Goal: Contribute content: Contribute content

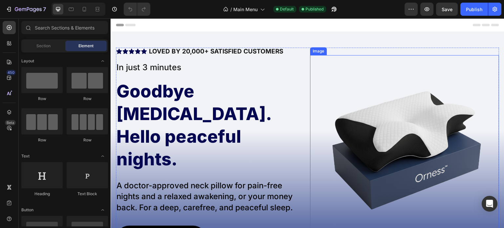
click at [341, 94] on img at bounding box center [404, 149] width 189 height 189
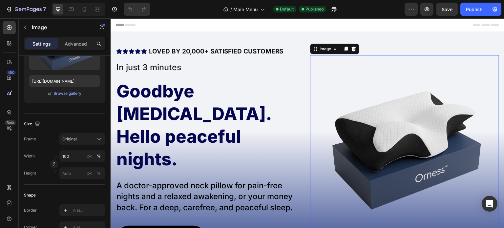
scroll to position [287, 0]
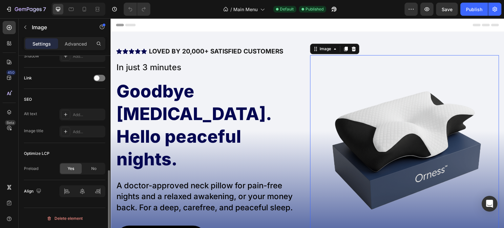
click at [48, 151] on div "Optimize LCP" at bounding box center [37, 154] width 26 height 6
click at [412, 12] on icon "button" at bounding box center [411, 9] width 7 height 7
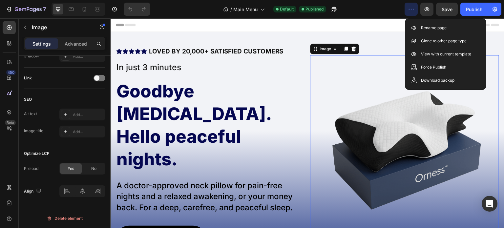
click at [412, 12] on icon "button" at bounding box center [411, 9] width 7 height 7
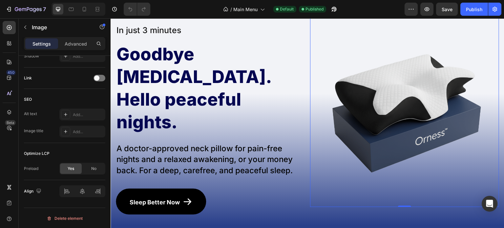
scroll to position [66, 0]
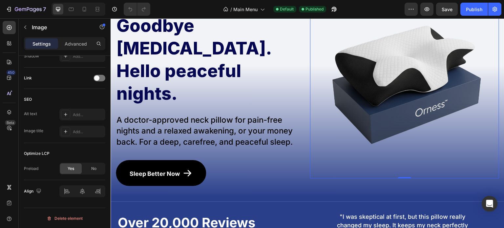
click at [384, 128] on img at bounding box center [404, 84] width 189 height 189
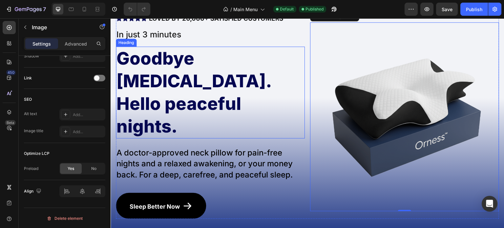
scroll to position [33, 0]
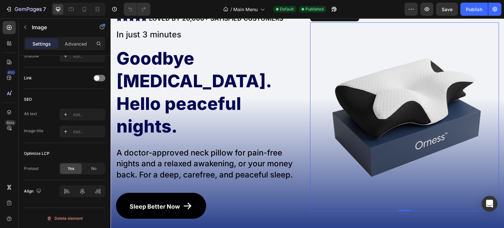
click at [68, 49] on div "Settings Advanced" at bounding box center [64, 43] width 81 height 13
click at [71, 47] on p "Advanced" at bounding box center [76, 43] width 22 height 7
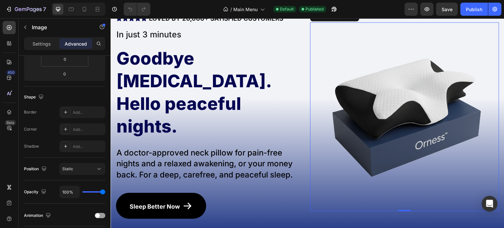
scroll to position [0, 0]
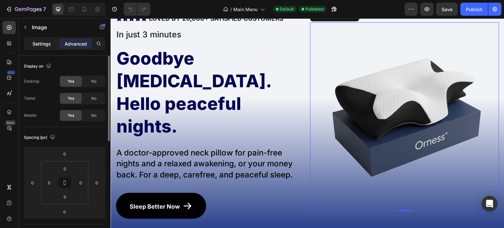
click at [51, 43] on p "Settings" at bounding box center [41, 43] width 18 height 7
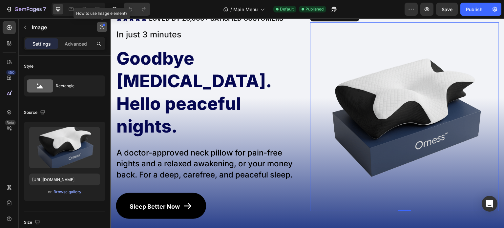
click at [100, 27] on icon "button" at bounding box center [101, 26] width 5 height 5
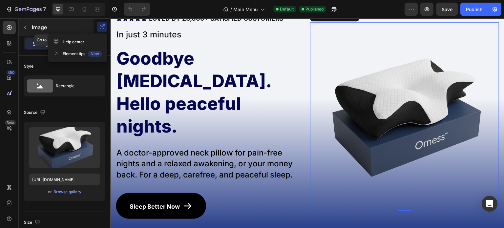
click at [31, 27] on div "Image" at bounding box center [56, 27] width 75 height 17
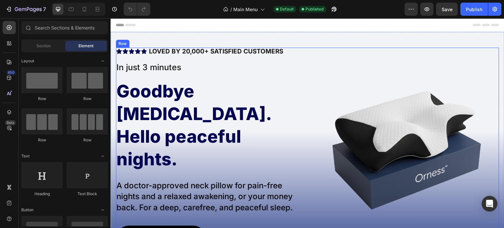
click at [303, 60] on div "Icon Icon Icon Icon Icon Row LOVED BY 20,000+ SATISFIED CUSTOMERS Text Block Ro…" at bounding box center [307, 150] width 383 height 204
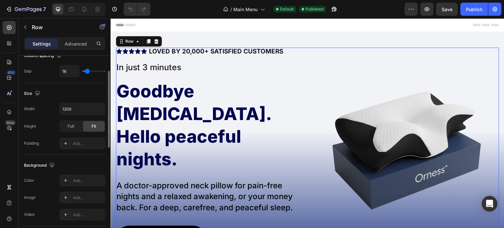
scroll to position [119, 0]
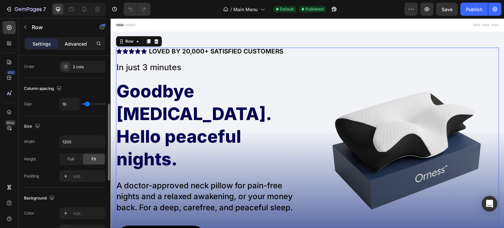
click at [74, 48] on div "Advanced" at bounding box center [75, 43] width 33 height 10
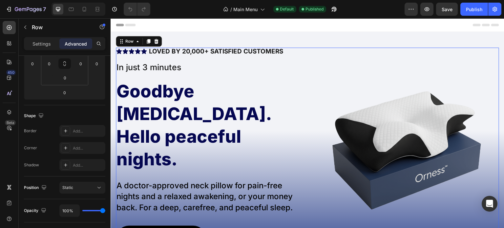
scroll to position [236, 0]
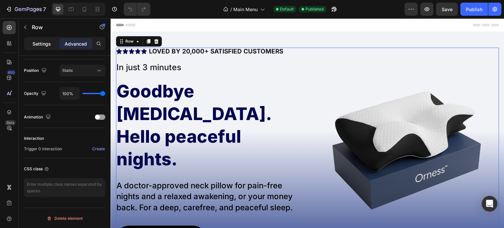
drag, startPoint x: 41, startPoint y: 41, endPoint x: 46, endPoint y: 41, distance: 4.9
click at [41, 41] on p "Settings" at bounding box center [41, 43] width 18 height 7
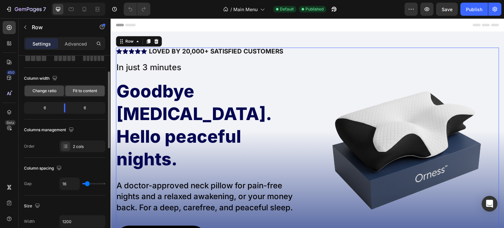
scroll to position [0, 0]
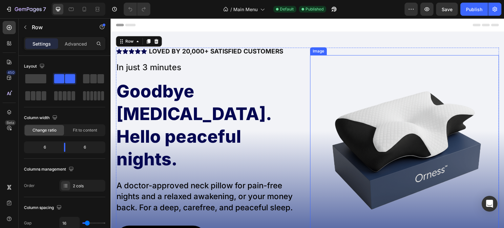
click at [358, 56] on img at bounding box center [404, 149] width 189 height 189
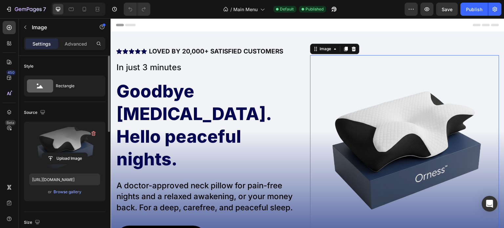
scroll to position [33, 0]
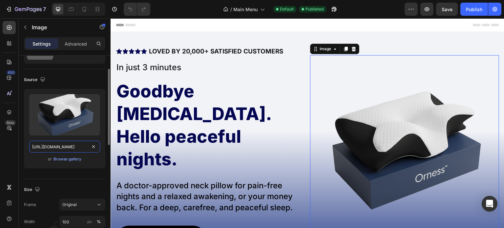
click at [52, 149] on input "[URL][DOMAIN_NAME]" at bounding box center [64, 147] width 71 height 12
drag, startPoint x: 53, startPoint y: 147, endPoint x: 82, endPoint y: 148, distance: 28.9
click at [82, 148] on input "[URL][DOMAIN_NAME]" at bounding box center [64, 147] width 71 height 12
click at [83, 147] on input "[URL][DOMAIN_NAME]" at bounding box center [64, 147] width 71 height 12
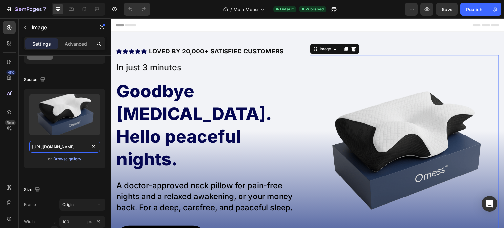
scroll to position [0, 0]
drag, startPoint x: 83, startPoint y: 147, endPoint x: 11, endPoint y: 148, distance: 72.5
click at [11, 148] on div "450 Beta Sections(18) Elements(83) Section Element Hero Section Product Detail …" at bounding box center [55, 123] width 111 height 210
click at [51, 147] on input "[URL][DOMAIN_NAME]" at bounding box center [64, 147] width 71 height 12
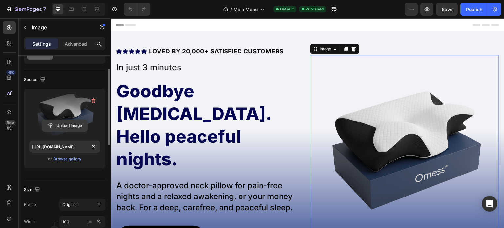
click at [72, 125] on input "file" at bounding box center [64, 125] width 45 height 11
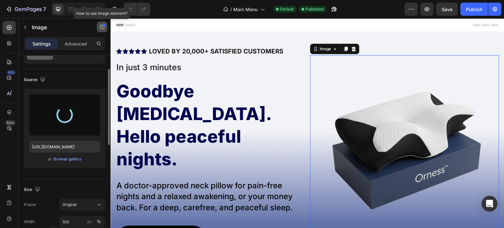
type input "[URL][DOMAIN_NAME]"
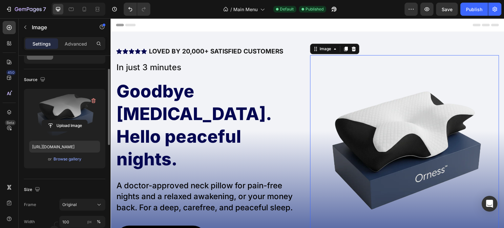
click at [365, 82] on img at bounding box center [404, 149] width 189 height 189
click at [52, 148] on input "[URL][DOMAIN_NAME]" at bounding box center [64, 147] width 71 height 12
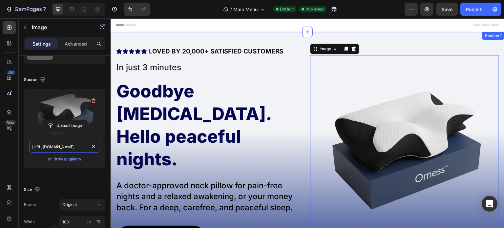
scroll to position [0, 206]
drag, startPoint x: 159, startPoint y: 166, endPoint x: 122, endPoint y: 147, distance: 42.0
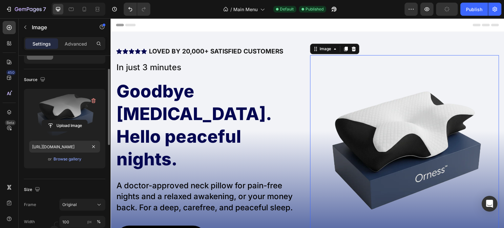
click at [91, 171] on div "Upload Image [URL][DOMAIN_NAME] or Browse gallery" at bounding box center [64, 131] width 81 height 85
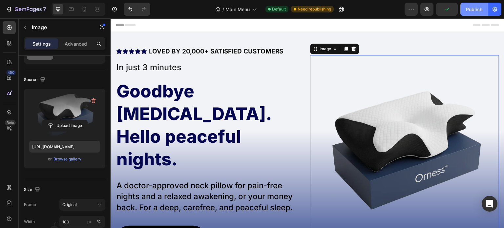
click at [470, 7] on div "Publish" at bounding box center [474, 9] width 16 height 7
